Goal: Information Seeking & Learning: Check status

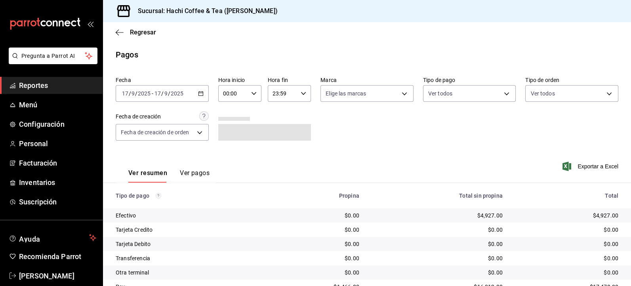
click at [54, 89] on span "Reportes" at bounding box center [57, 85] width 77 height 11
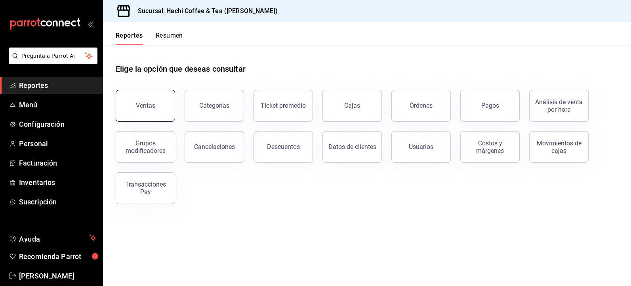
click at [149, 109] on button "Ventas" at bounding box center [145, 106] width 59 height 32
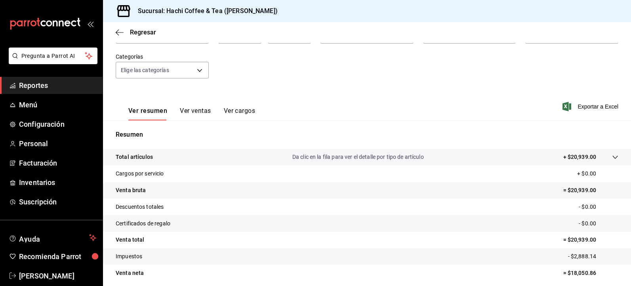
scroll to position [65, 0]
click at [65, 86] on span "Reportes" at bounding box center [57, 85] width 77 height 11
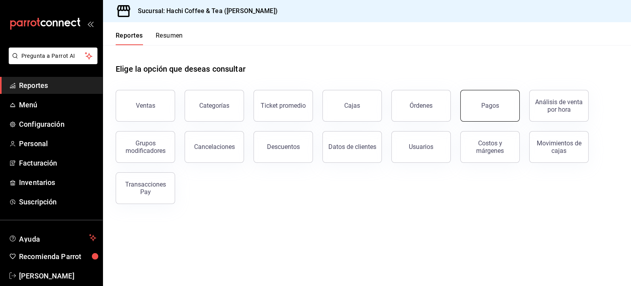
click at [496, 107] on div "Pagos" at bounding box center [490, 106] width 18 height 8
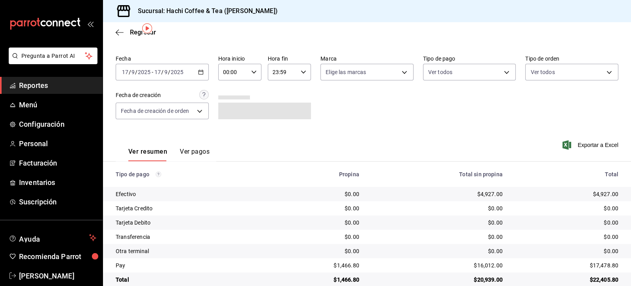
scroll to position [34, 0]
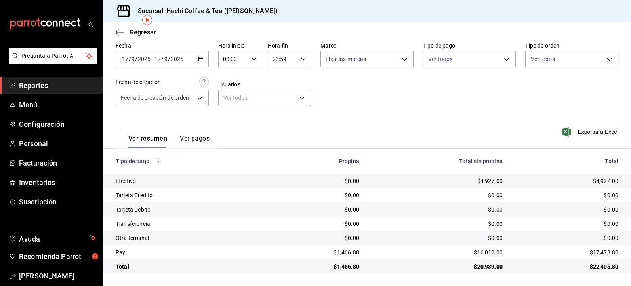
click at [36, 83] on span "Reportes" at bounding box center [57, 85] width 77 height 11
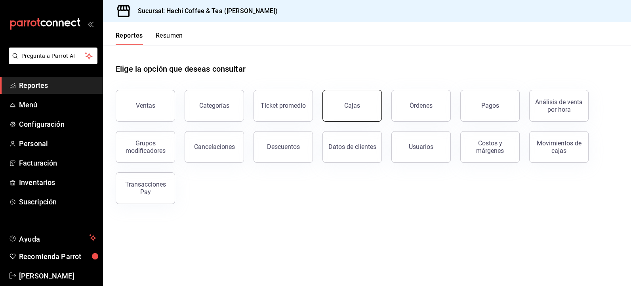
click at [355, 107] on div "Cajas" at bounding box center [352, 106] width 16 height 10
